Goal: Find specific page/section: Find specific page/section

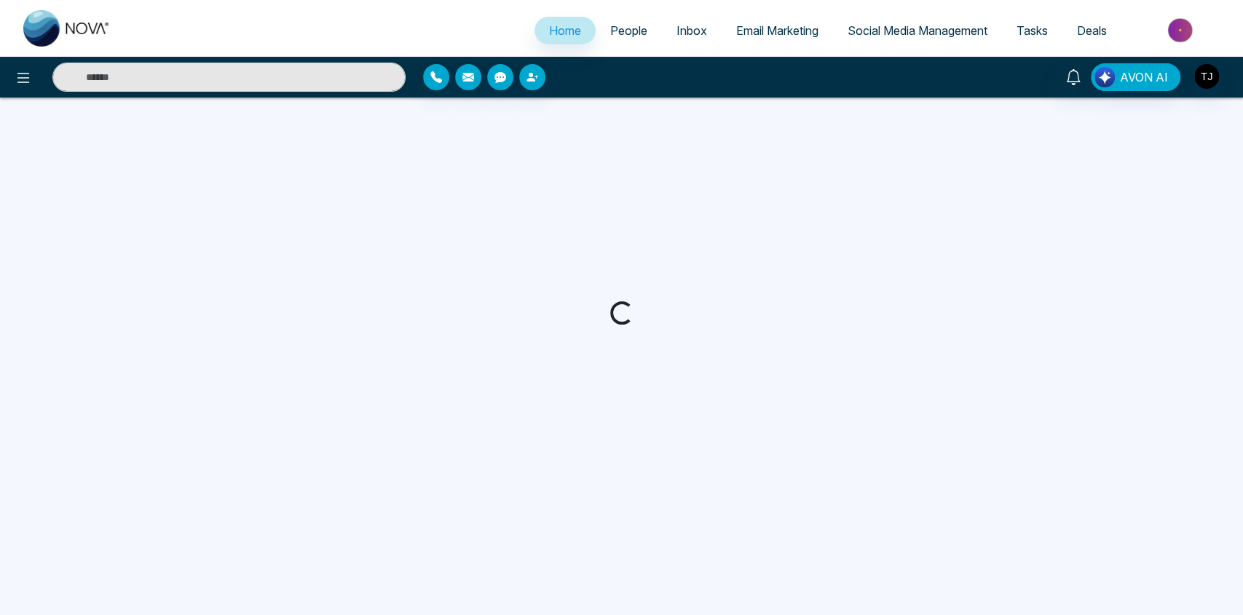
select select "*"
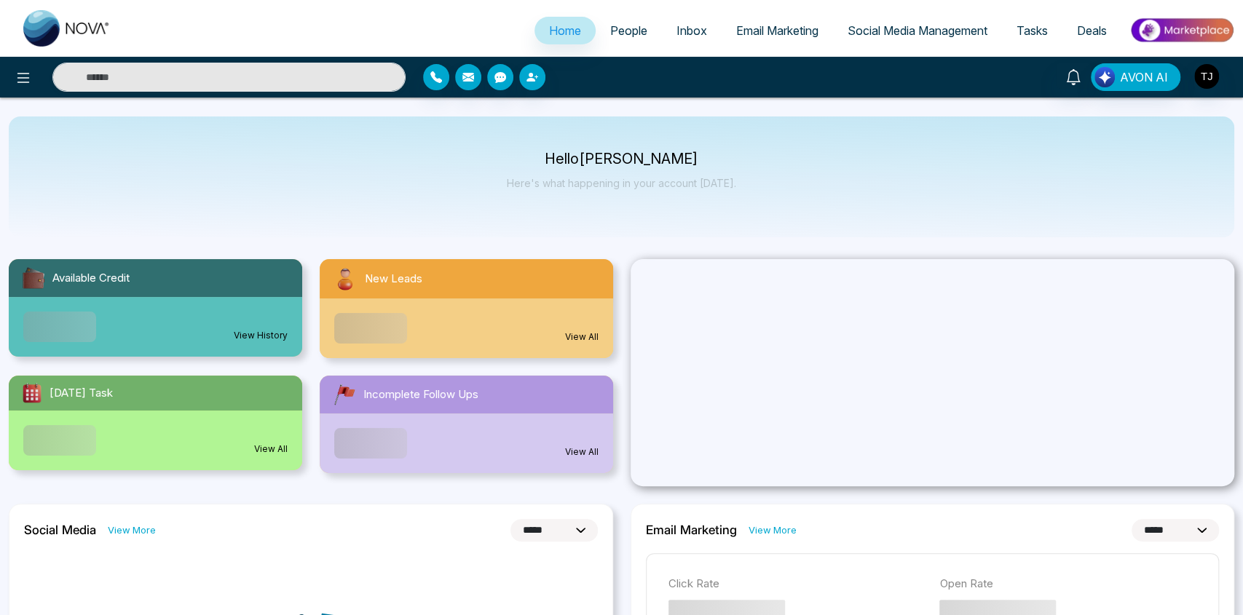
click at [616, 25] on span "People" at bounding box center [628, 30] width 37 height 15
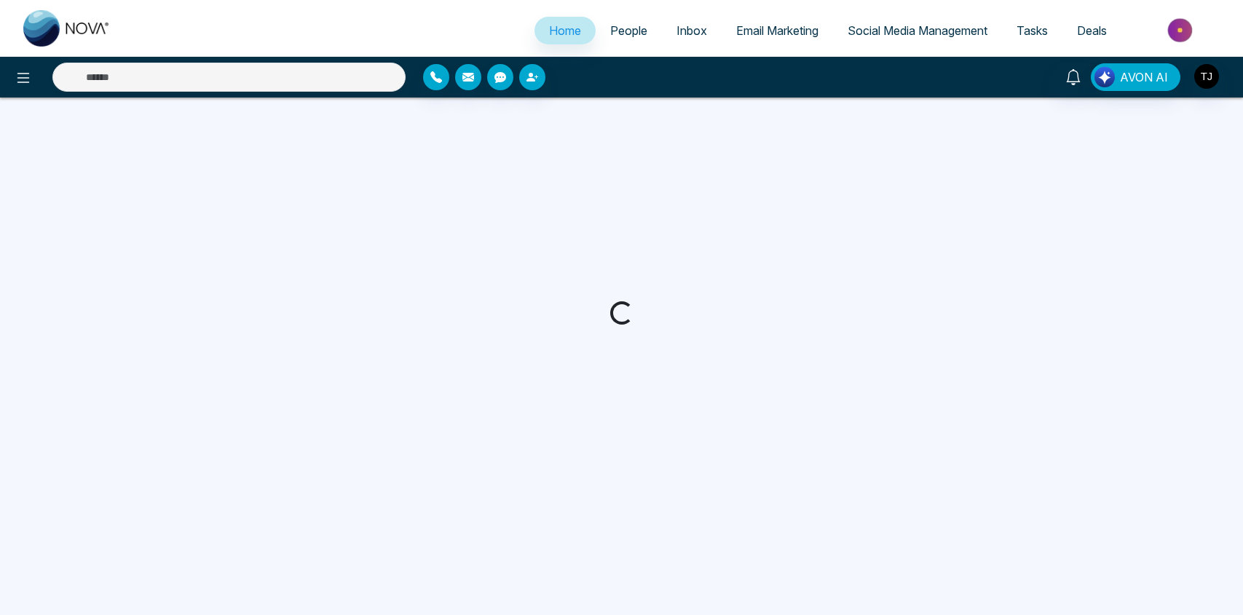
select select "*"
